Goal: Information Seeking & Learning: Learn about a topic

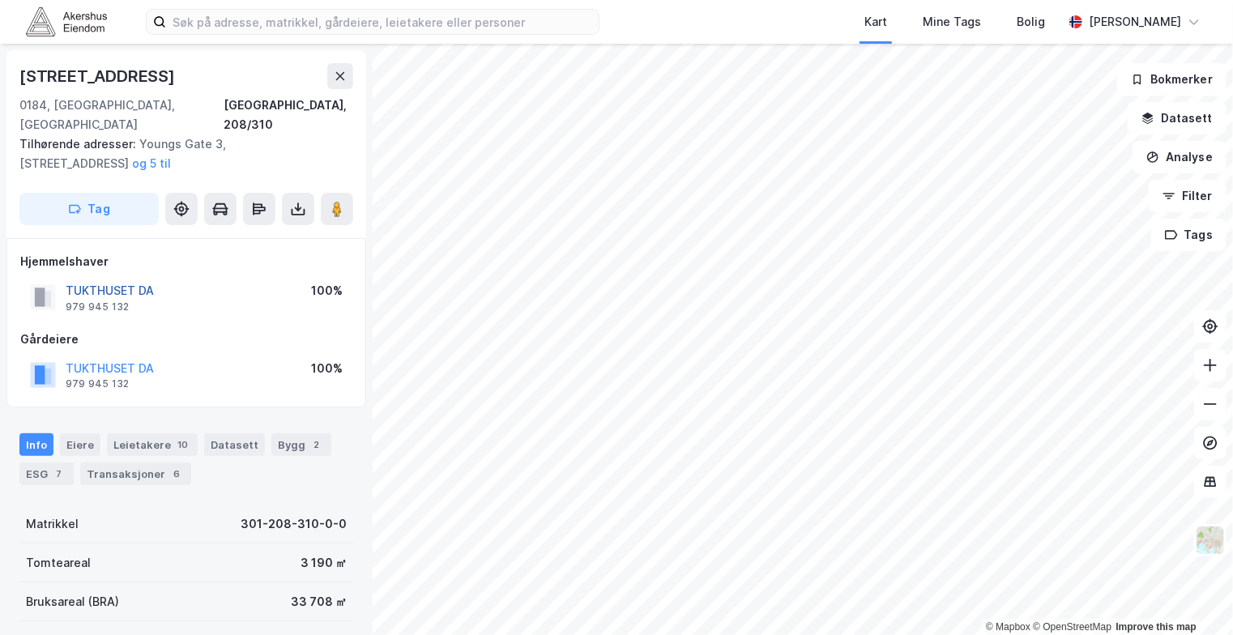
click at [0, 0] on button "TUKTHUSET DA" at bounding box center [0, 0] width 0 height 0
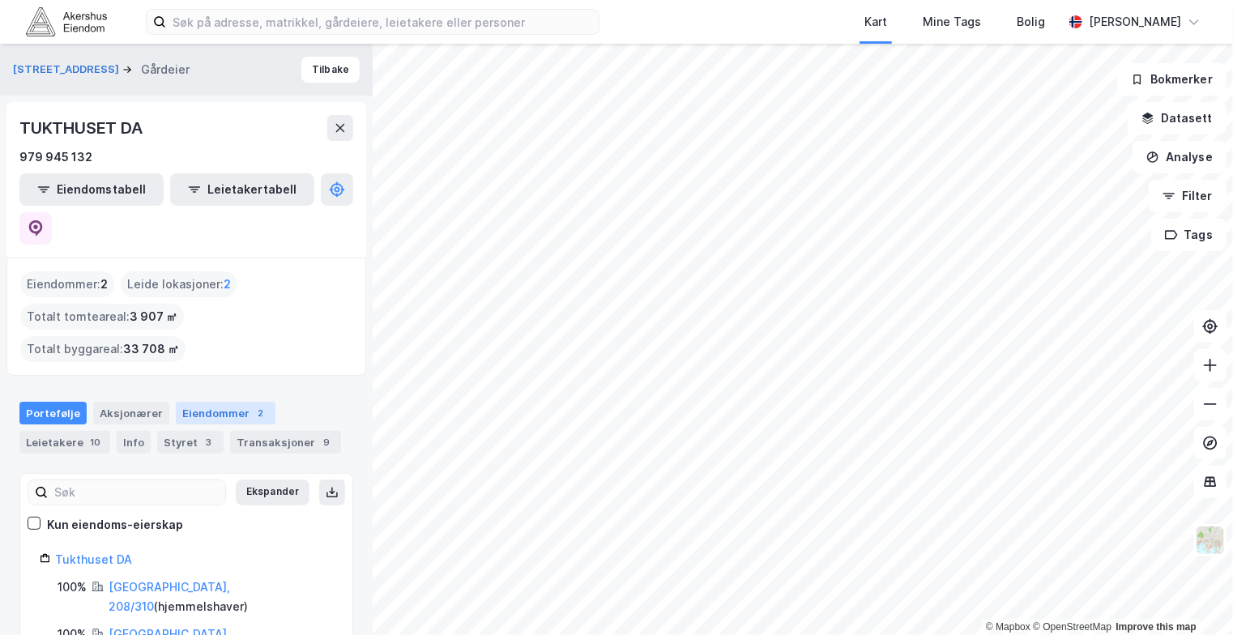
click at [189, 402] on div "Eiendommer 2" at bounding box center [226, 413] width 100 height 23
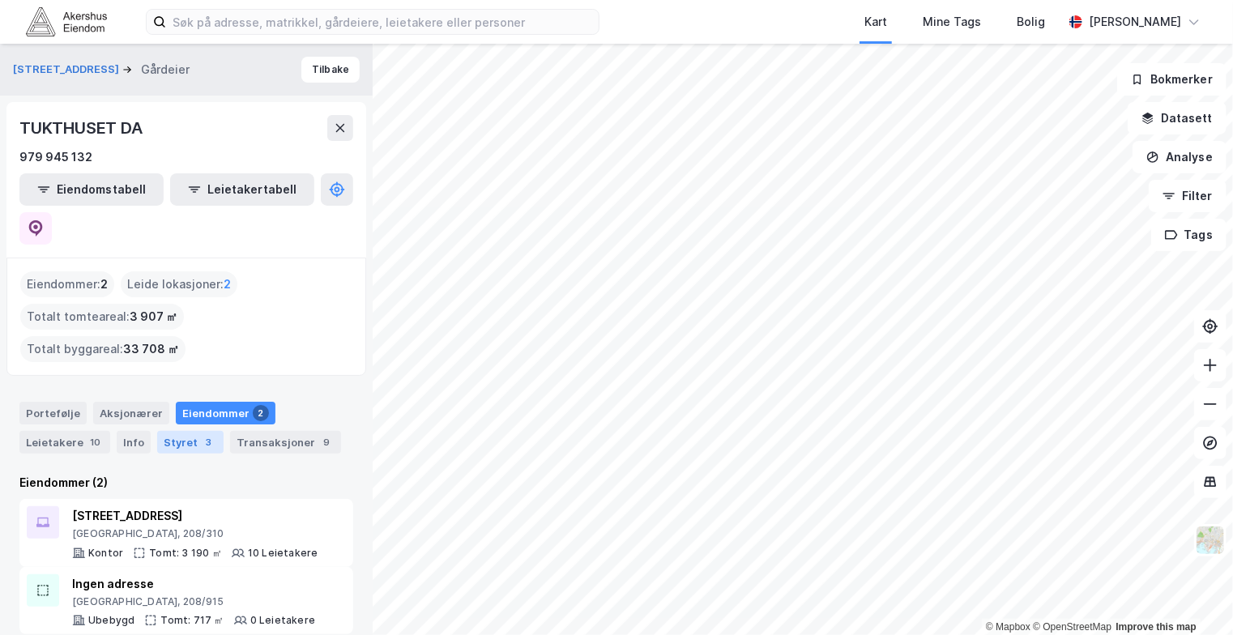
click at [186, 431] on div "Styret 3" at bounding box center [190, 442] width 66 height 23
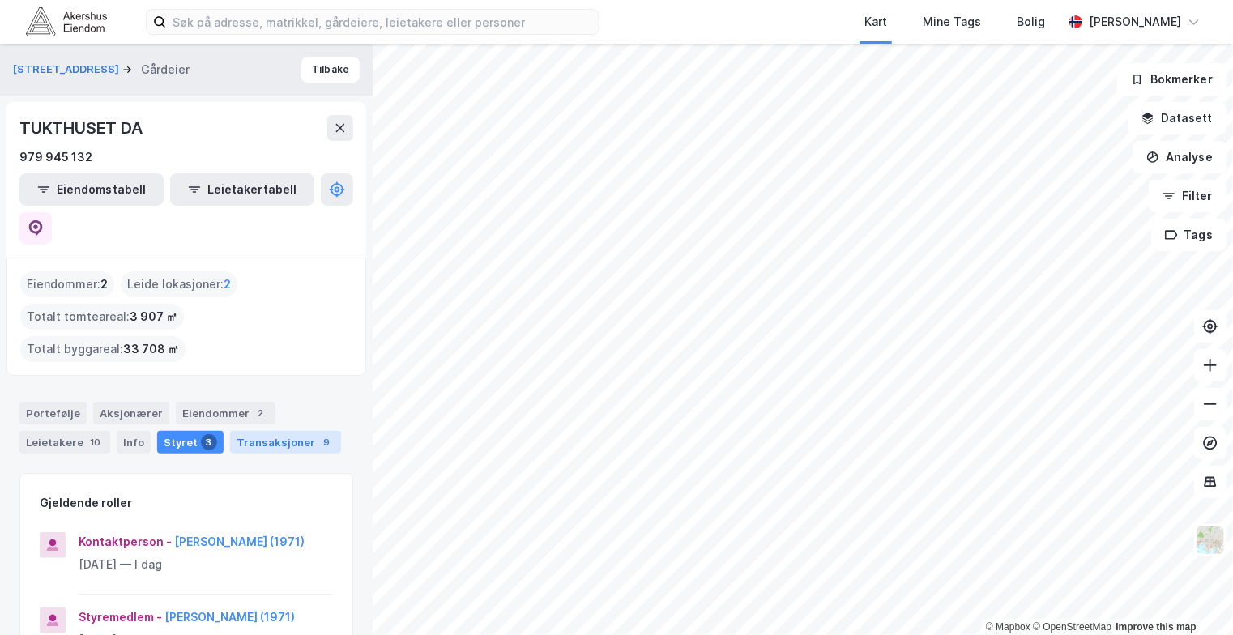
click at [258, 431] on div "Transaksjoner 9" at bounding box center [285, 442] width 111 height 23
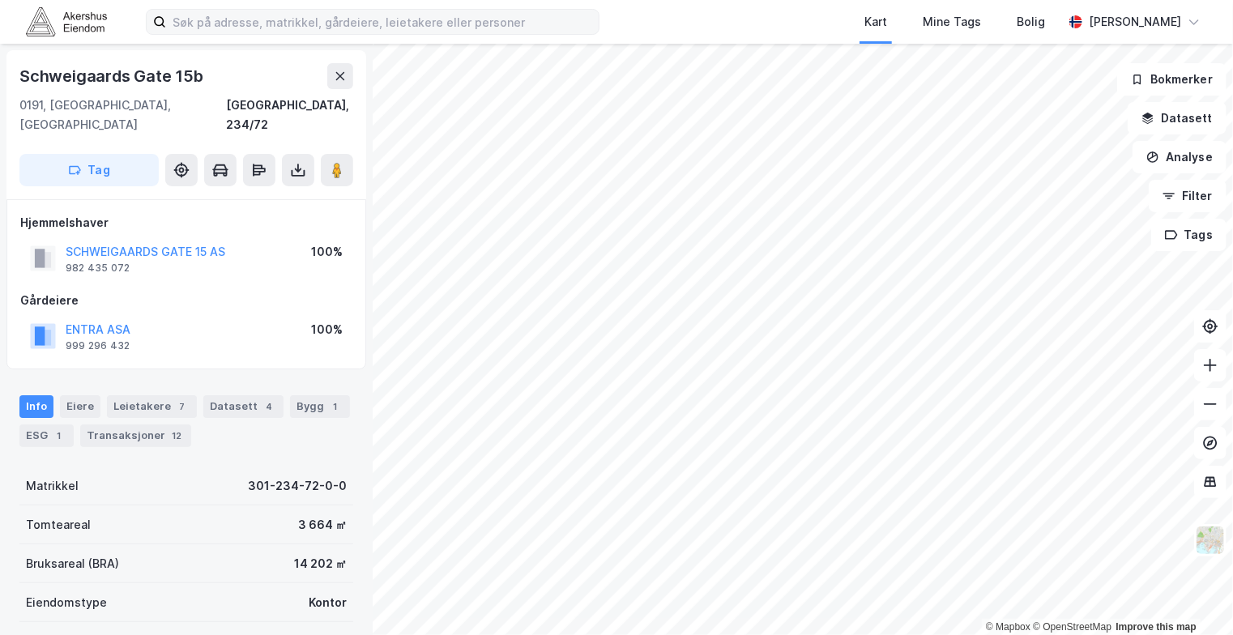
scroll to position [1, 0]
click at [114, 395] on div "Leietakere 7" at bounding box center [152, 406] width 90 height 23
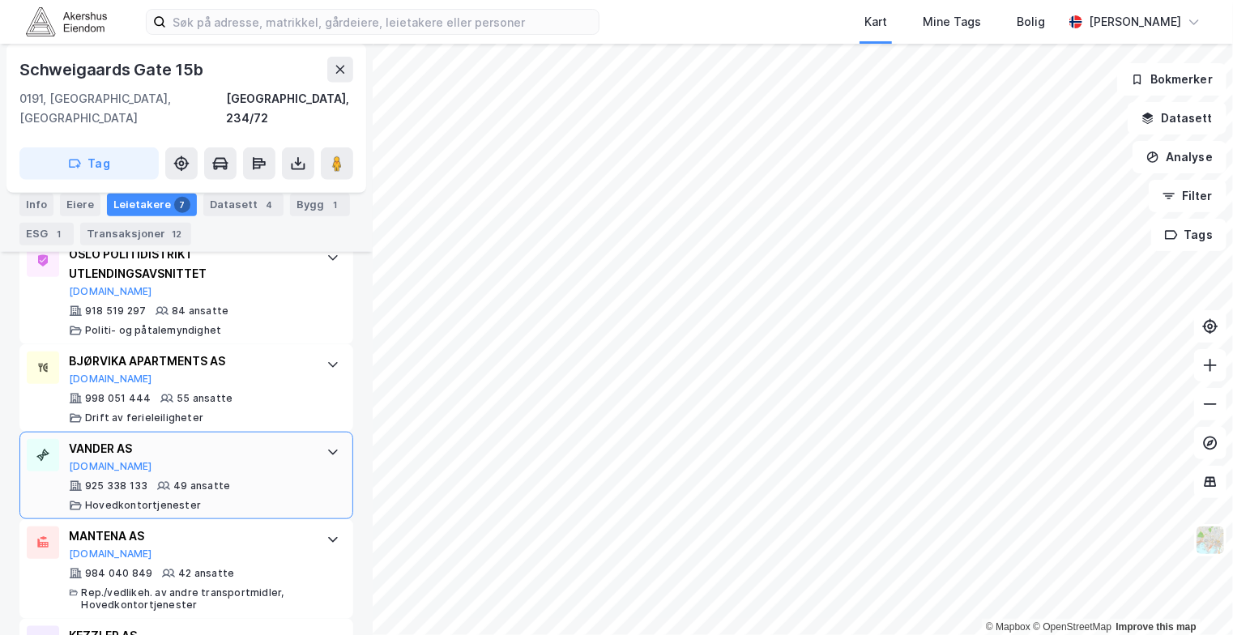
scroll to position [690, 0]
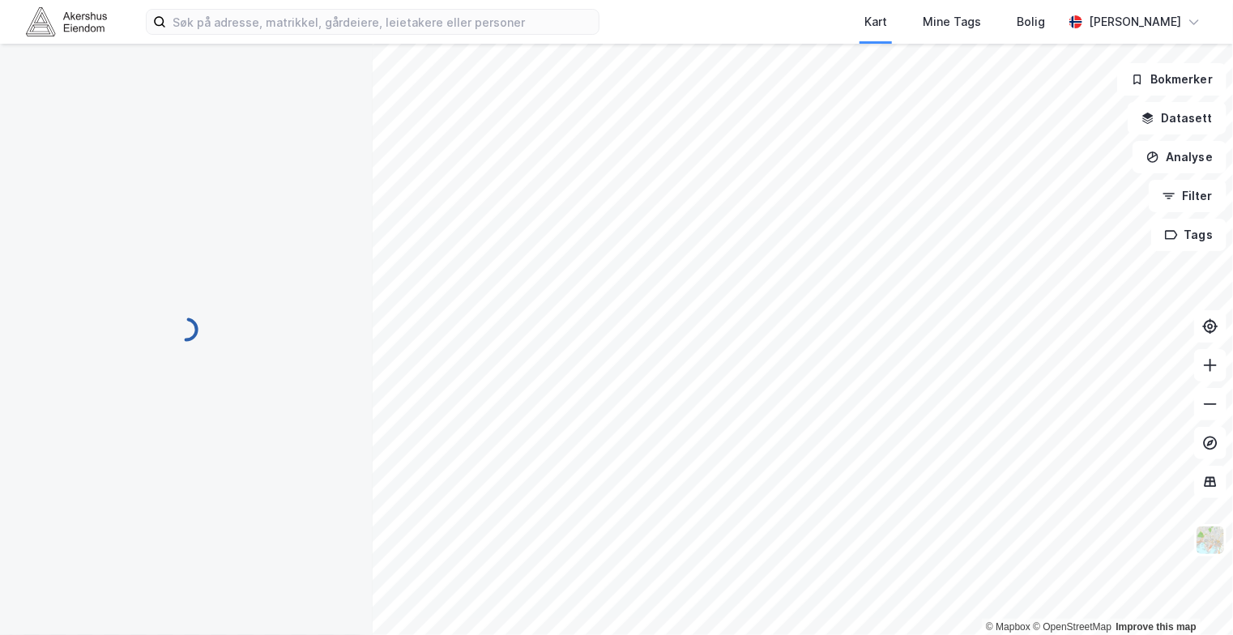
scroll to position [123, 0]
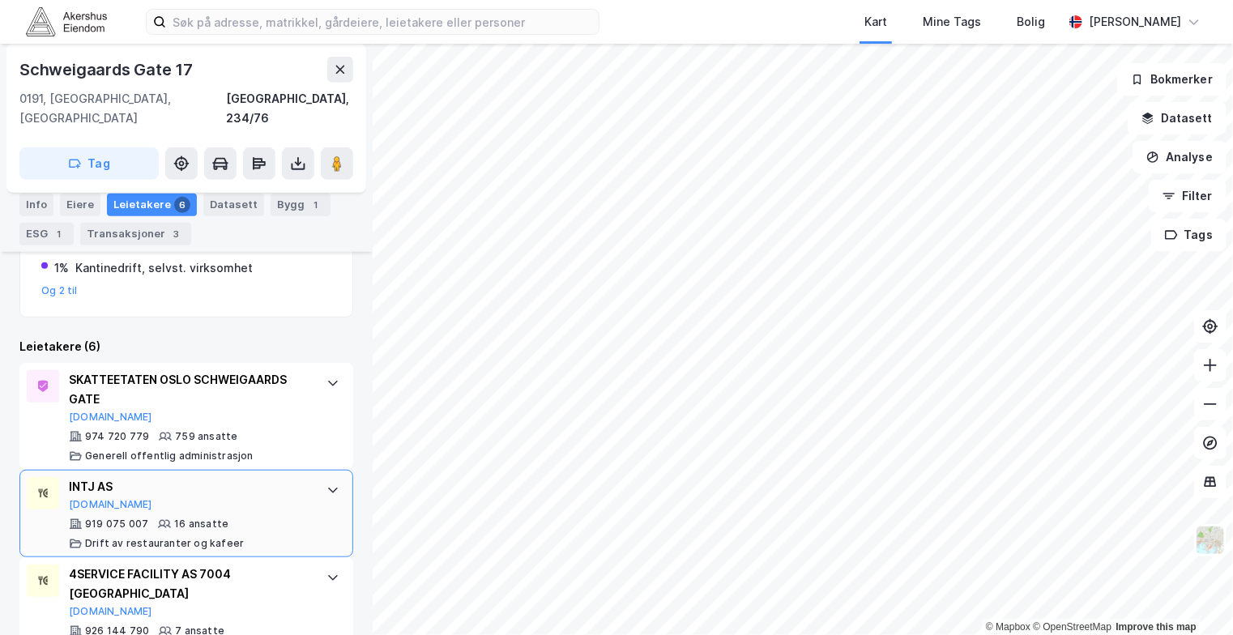
scroll to position [361, 0]
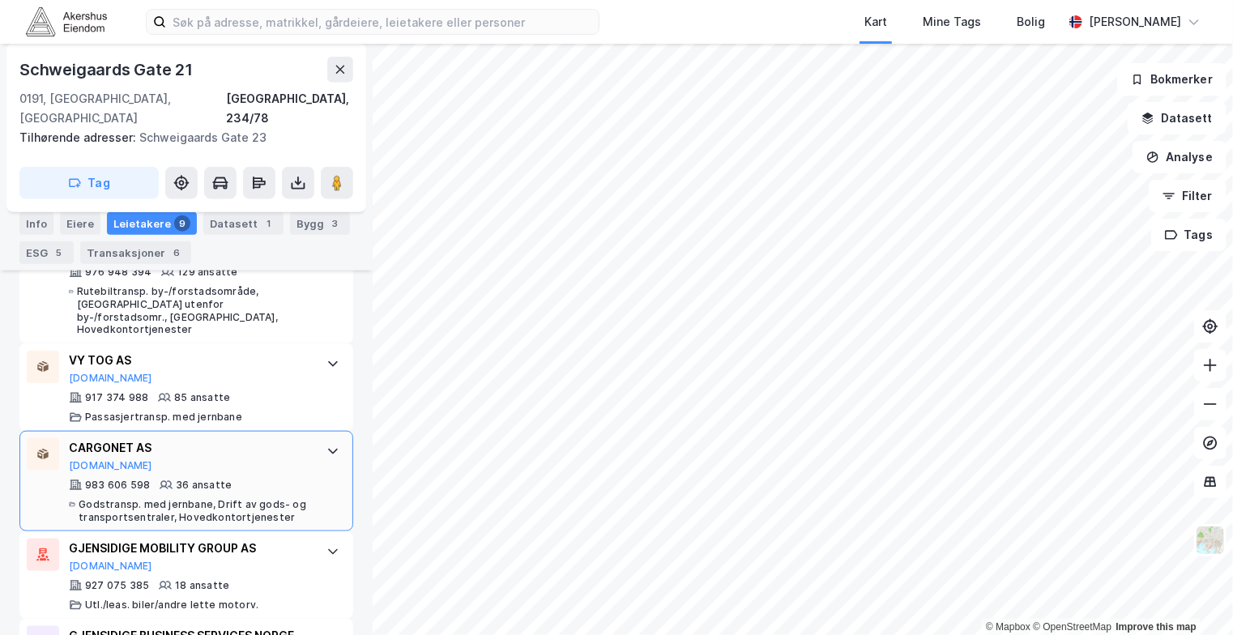
scroll to position [800, 0]
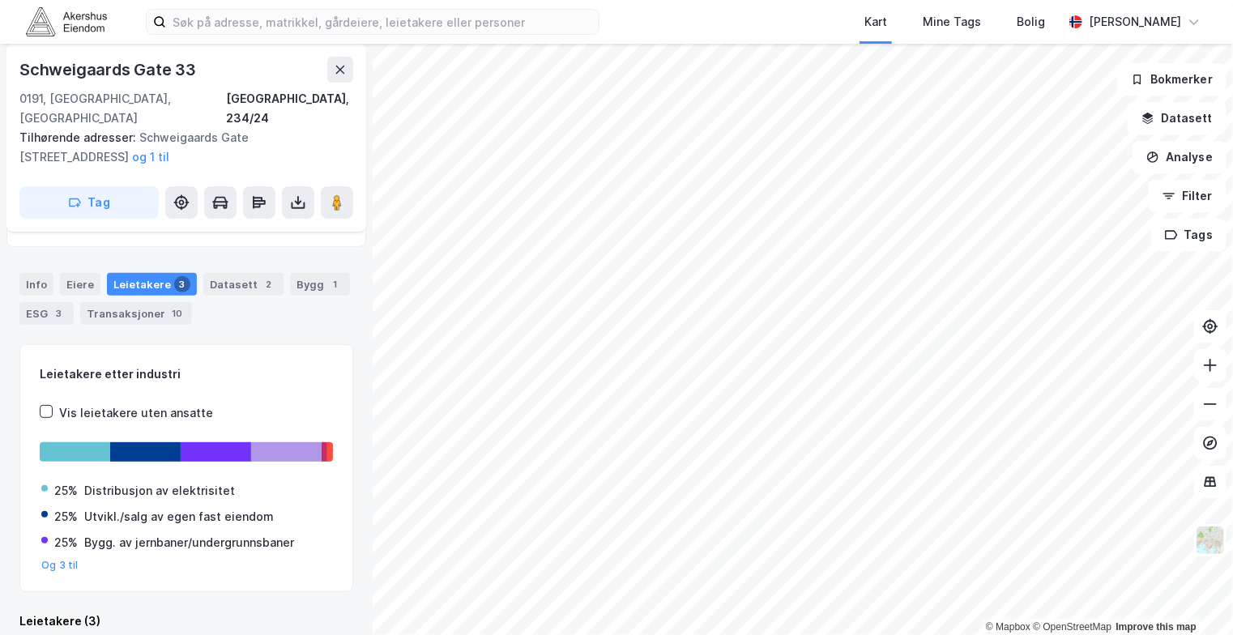
scroll to position [157, 0]
